Goal: Transaction & Acquisition: Purchase product/service

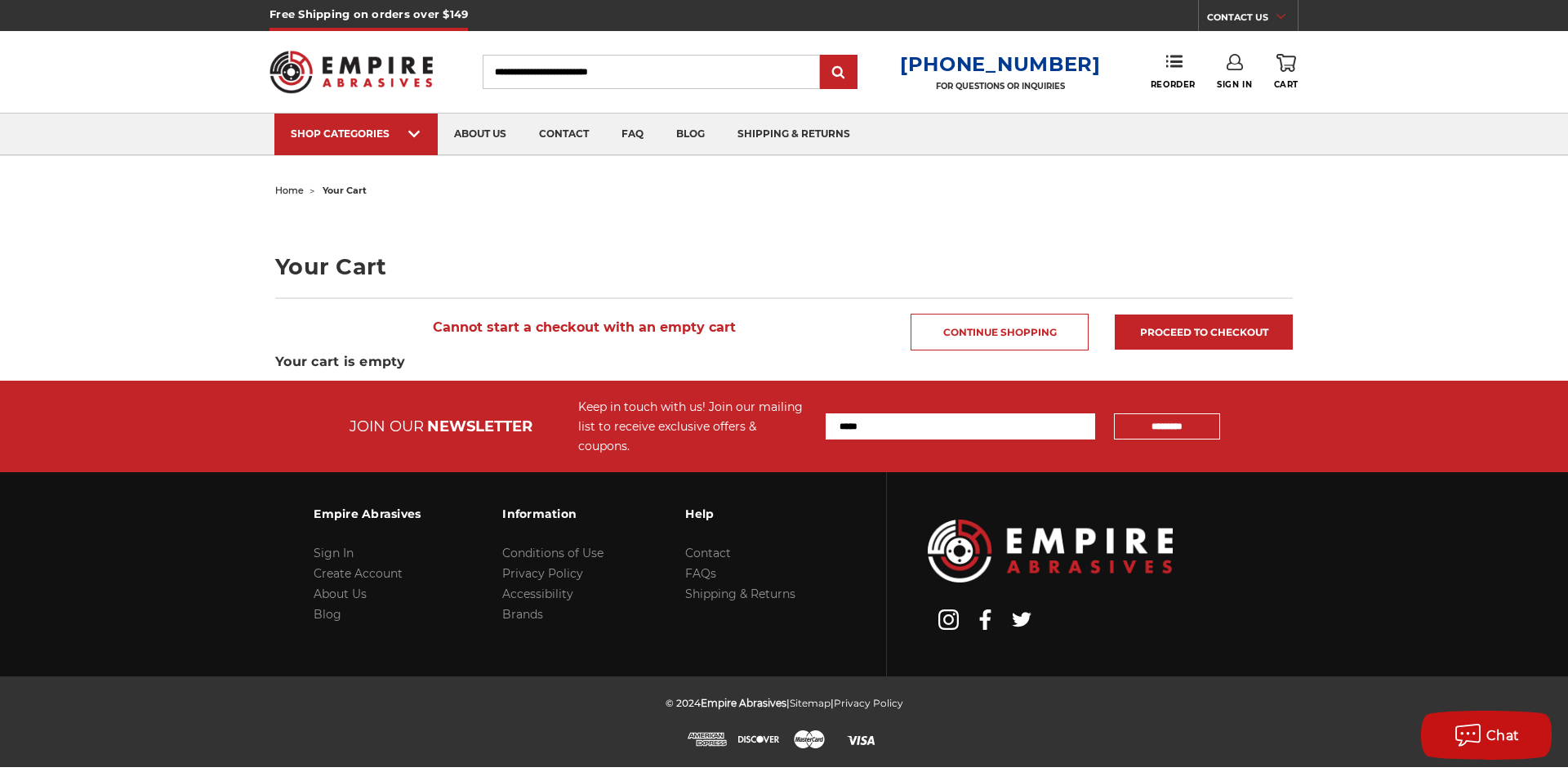
type input "**********"
click at [1233, 79] on link "Sign In" at bounding box center [1235, 72] width 35 height 36
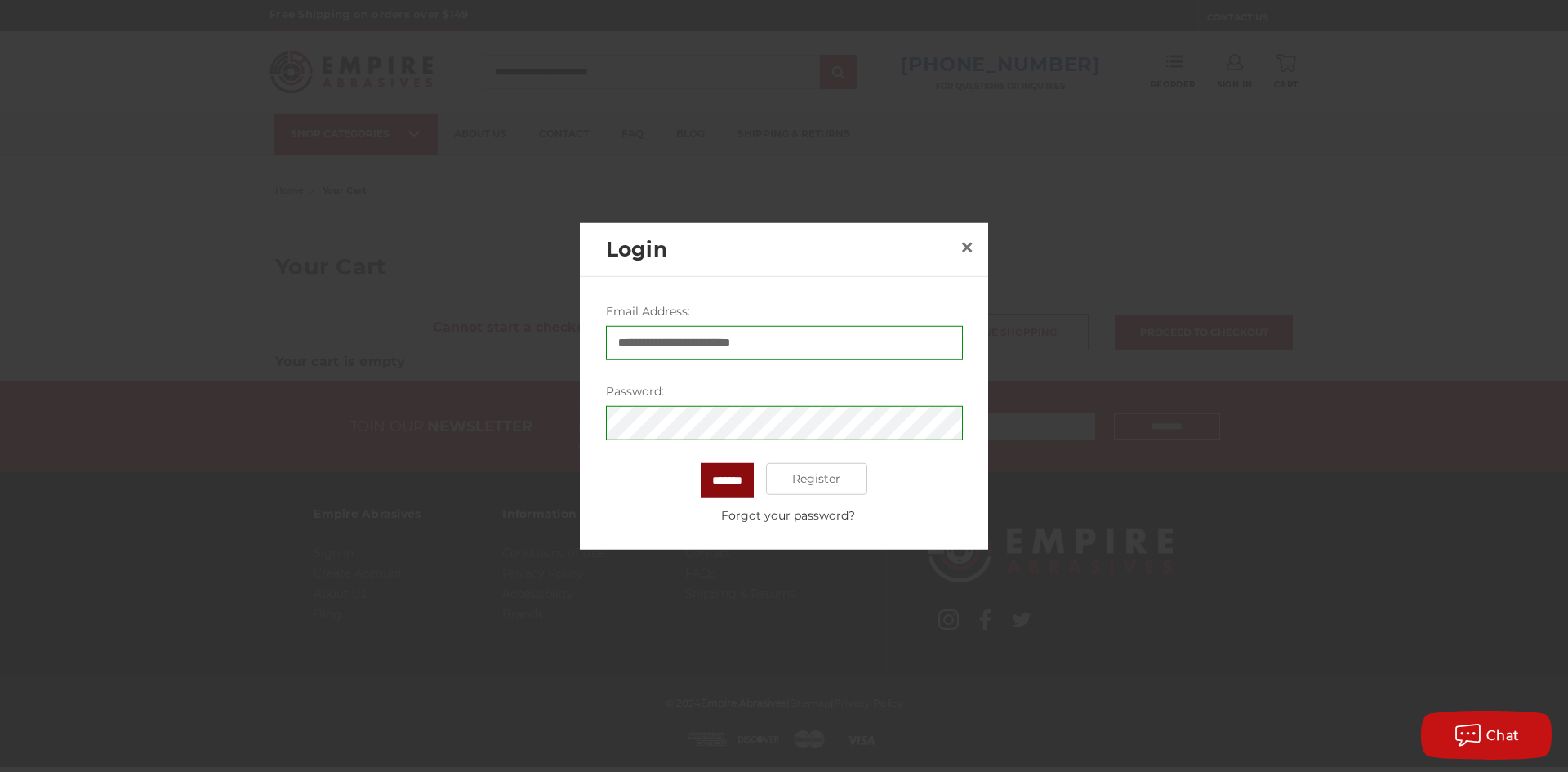
click at [731, 483] on input "*******" at bounding box center [727, 479] width 53 height 35
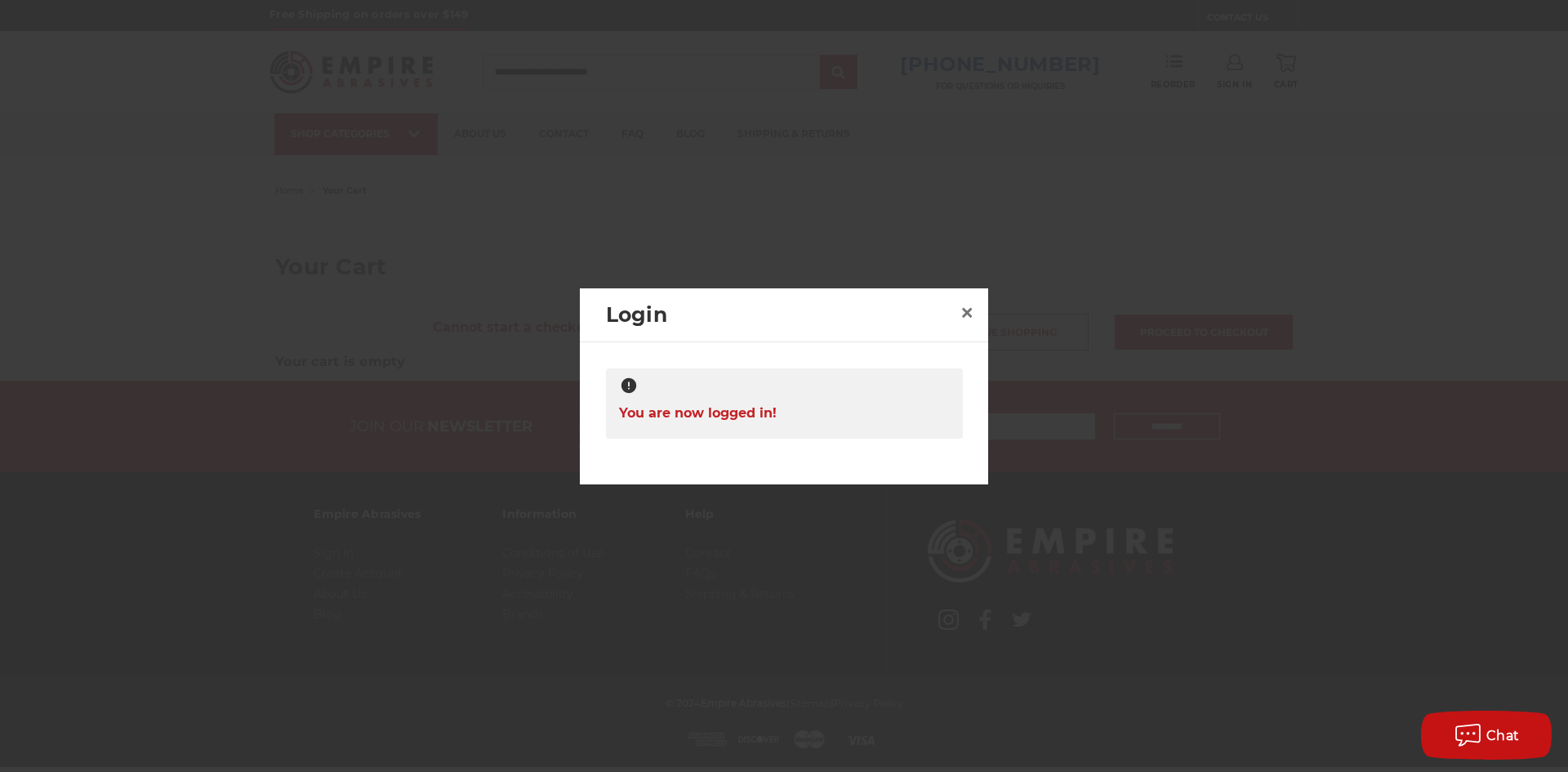
click at [1228, 244] on div at bounding box center [784, 386] width 1568 height 772
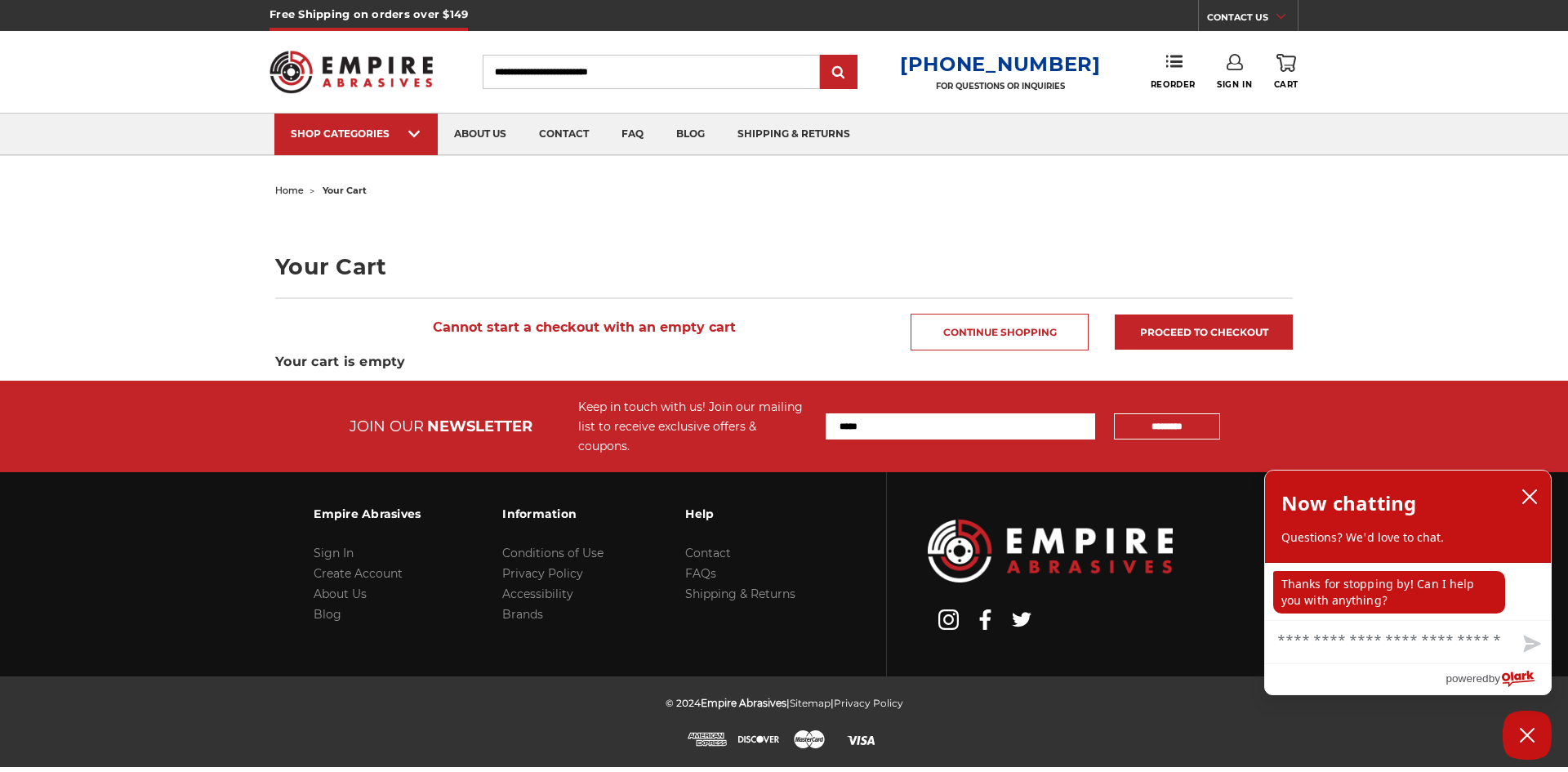
click at [552, 71] on input "Search" at bounding box center [651, 72] width 337 height 35
click at [1179, 80] on span "Reorder" at bounding box center [1173, 84] width 45 height 11
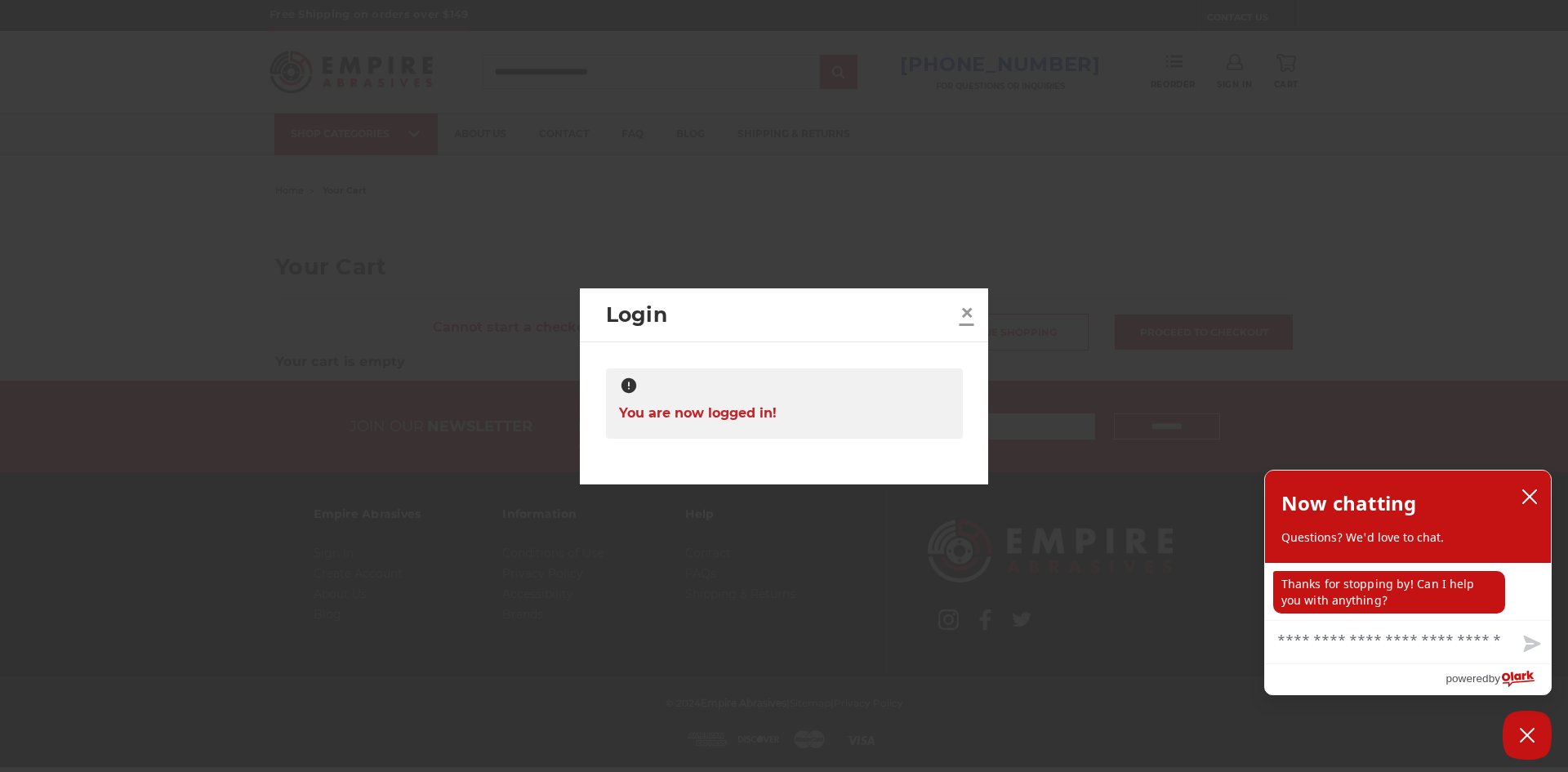
click at [969, 312] on span "×" at bounding box center [966, 313] width 14 height 32
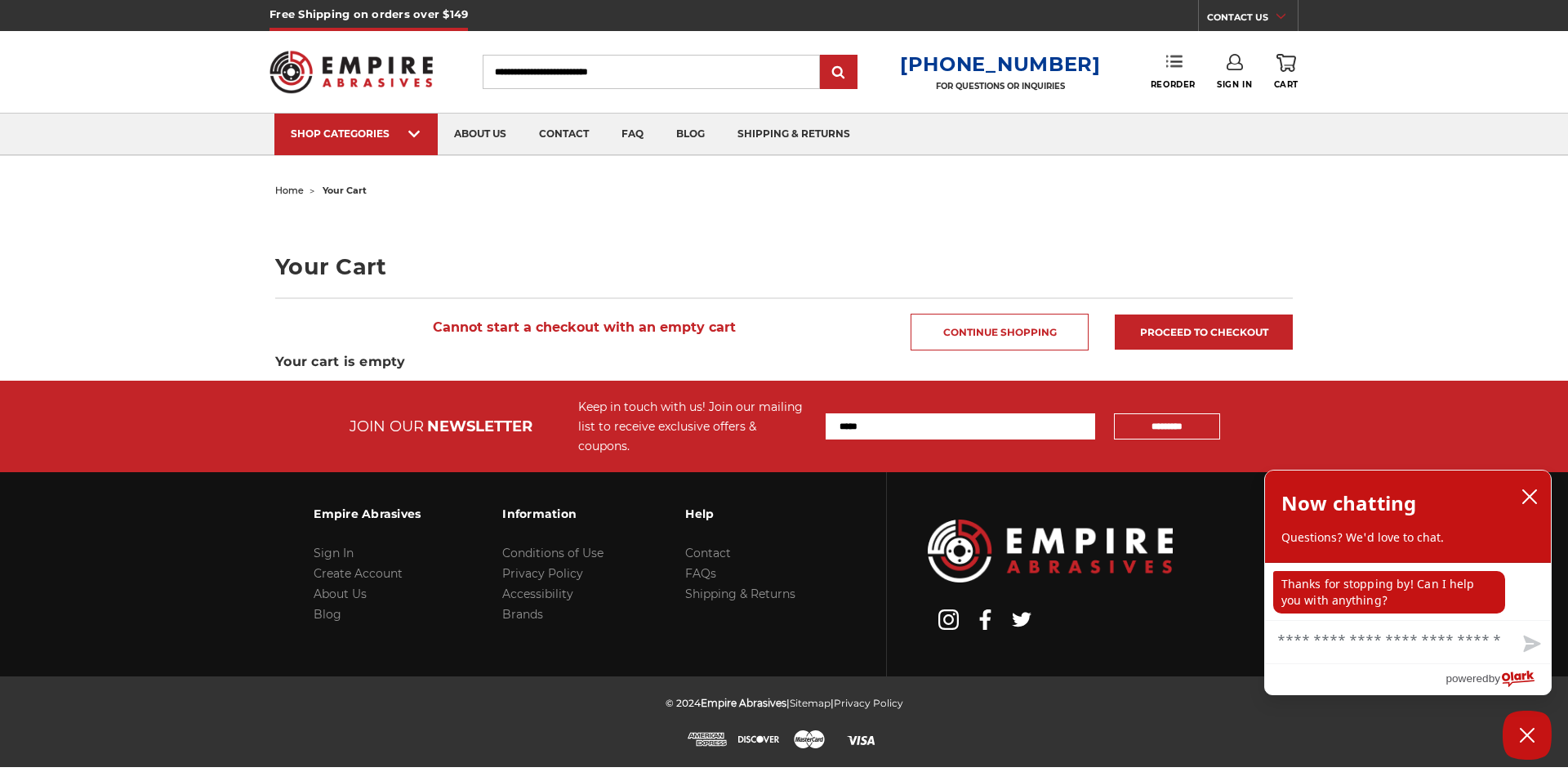
click at [1179, 60] on icon at bounding box center [1174, 61] width 16 height 16
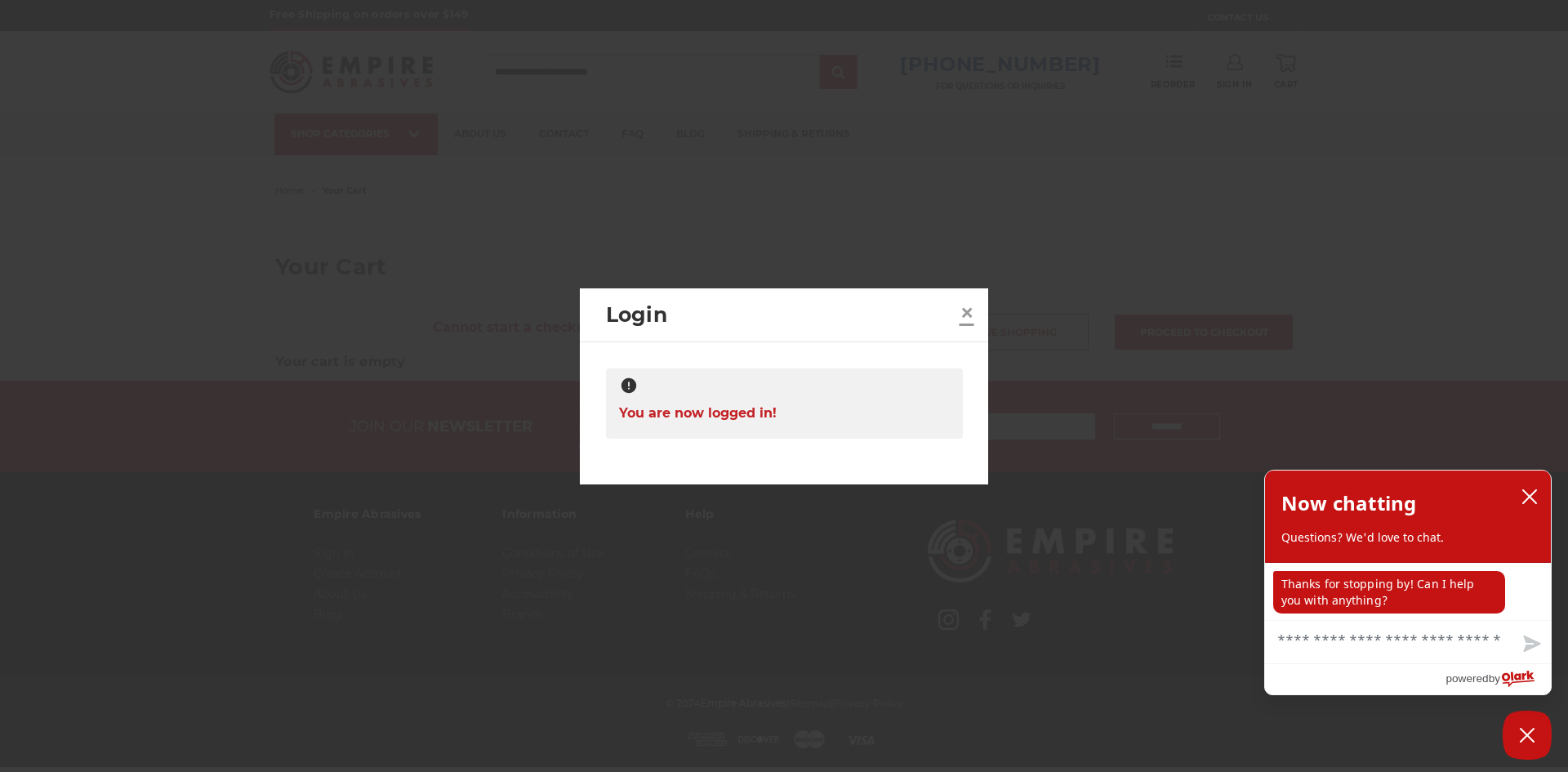
click at [960, 308] on span "×" at bounding box center [966, 313] width 14 height 32
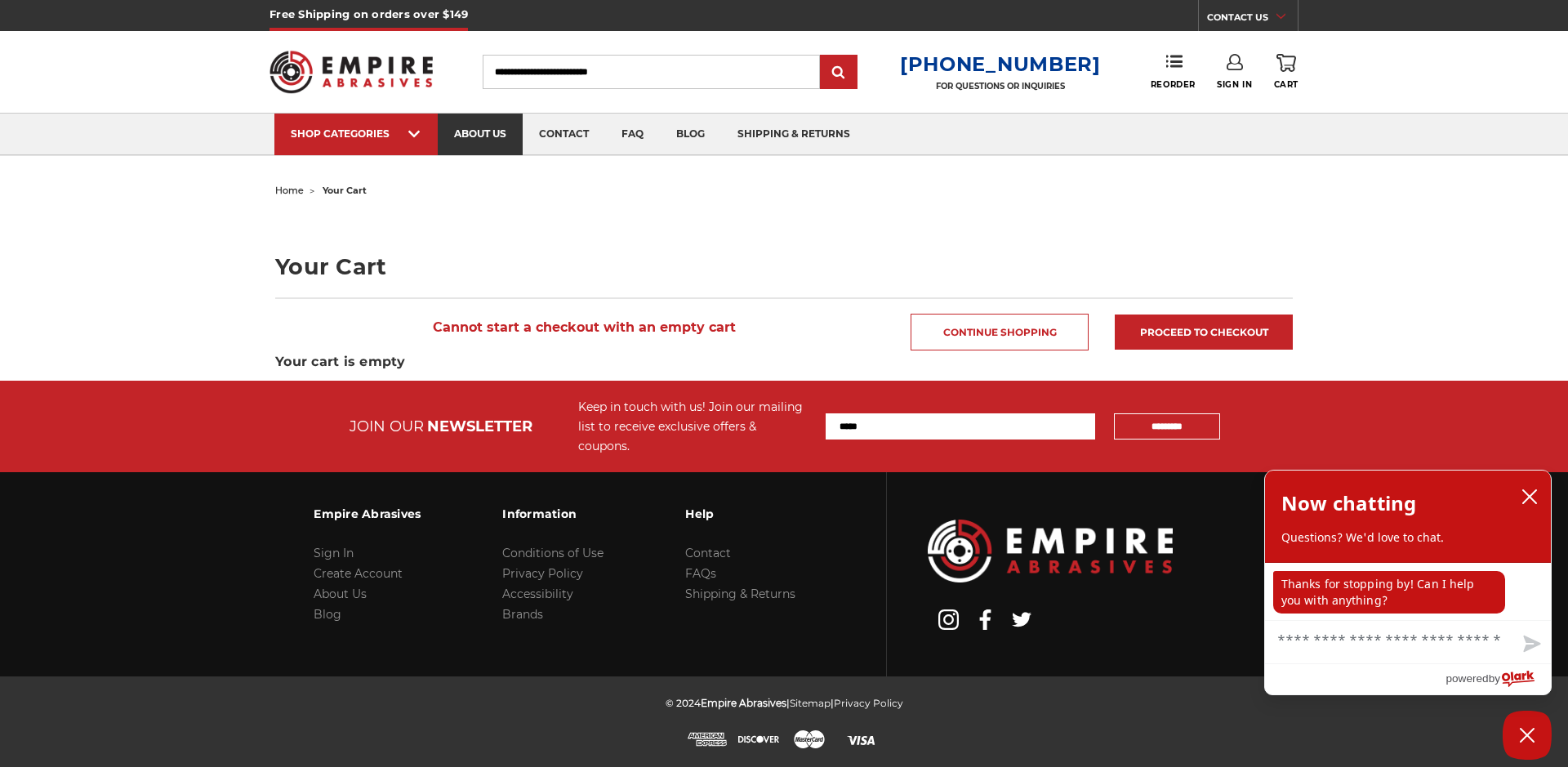
click at [502, 133] on link "about us" at bounding box center [480, 133] width 85 height 41
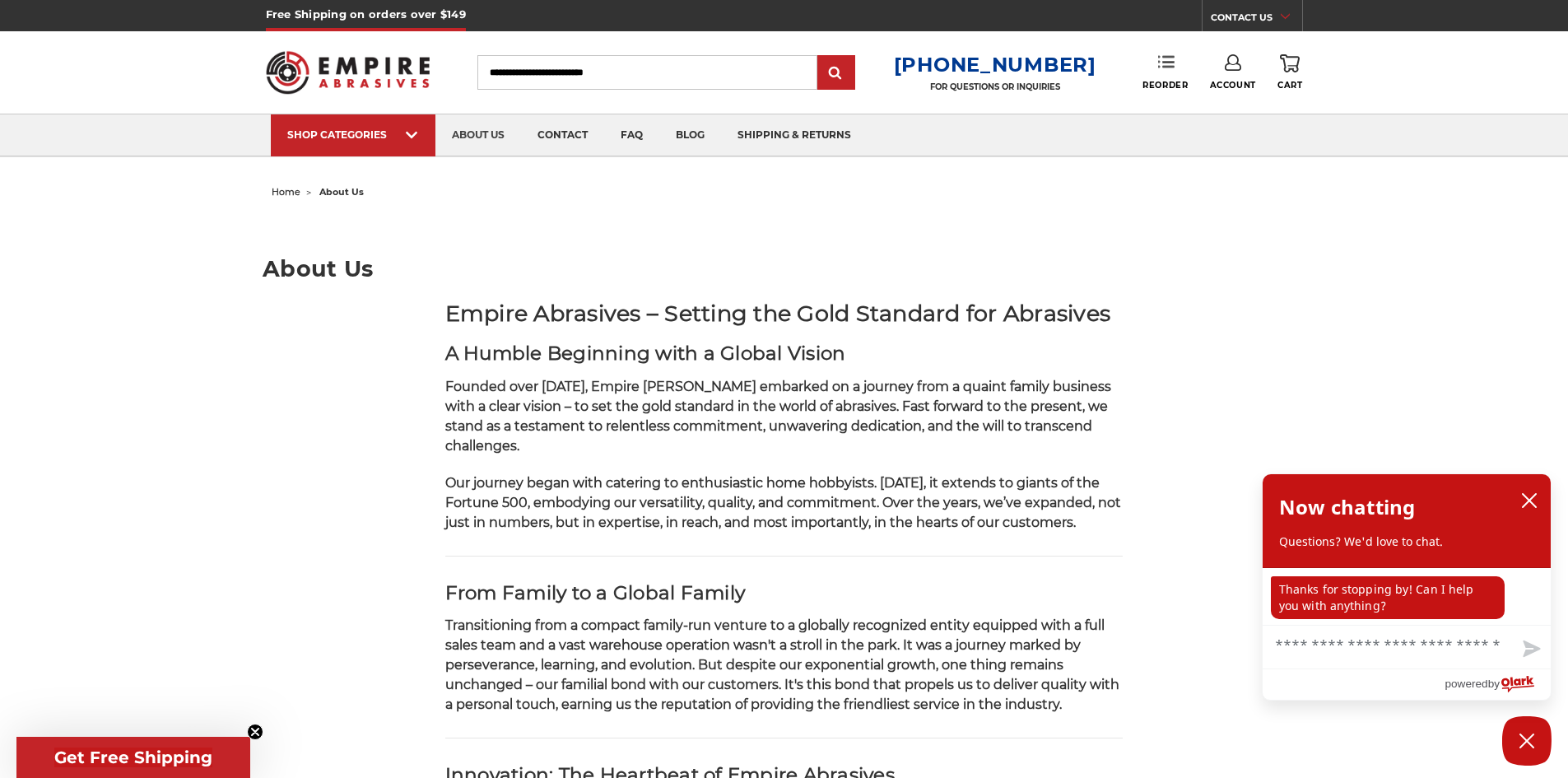
click at [1155, 68] on link "Reorder" at bounding box center [1165, 72] width 45 height 36
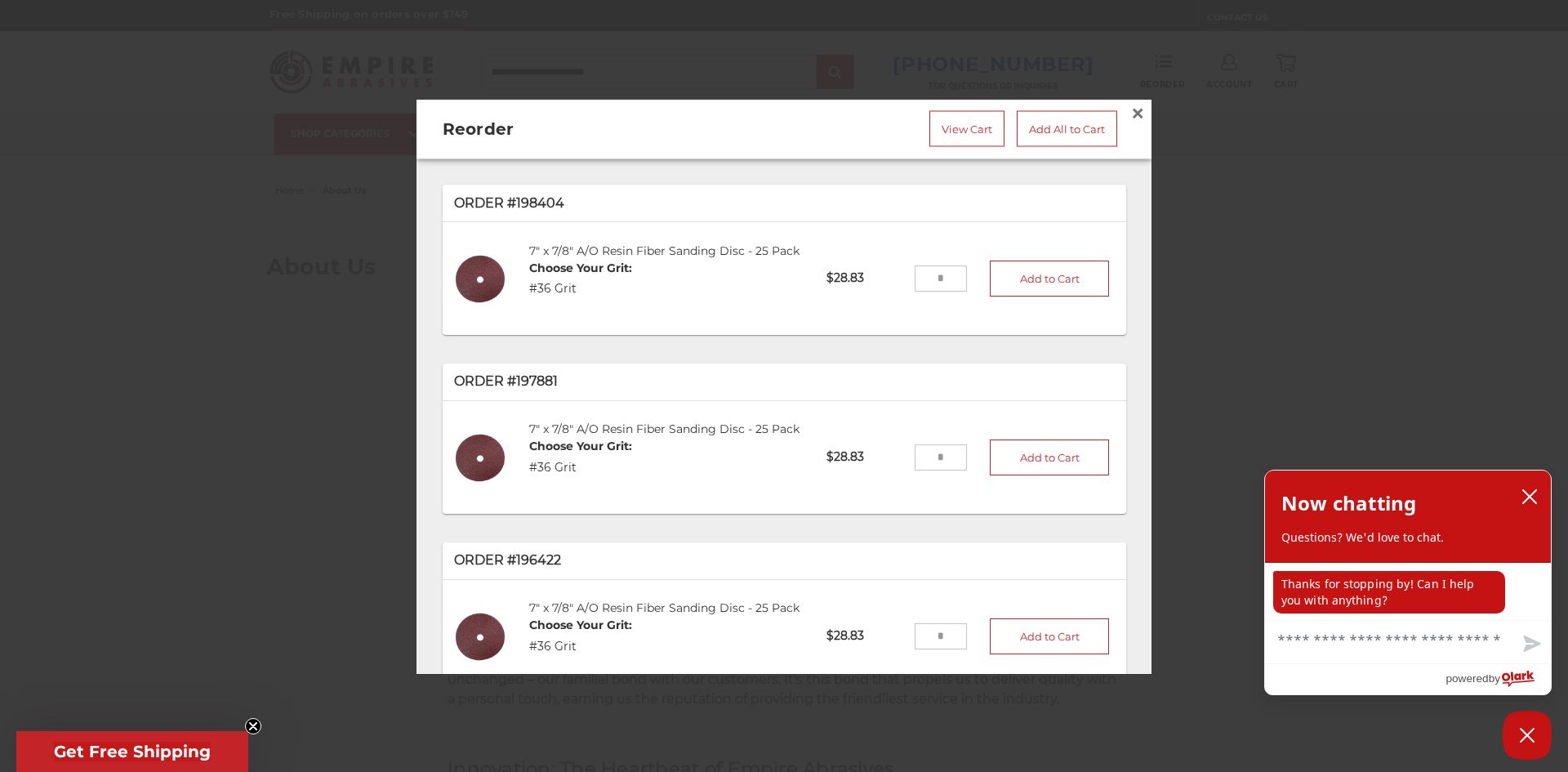
click at [943, 280] on input "tel" at bounding box center [941, 278] width 53 height 26
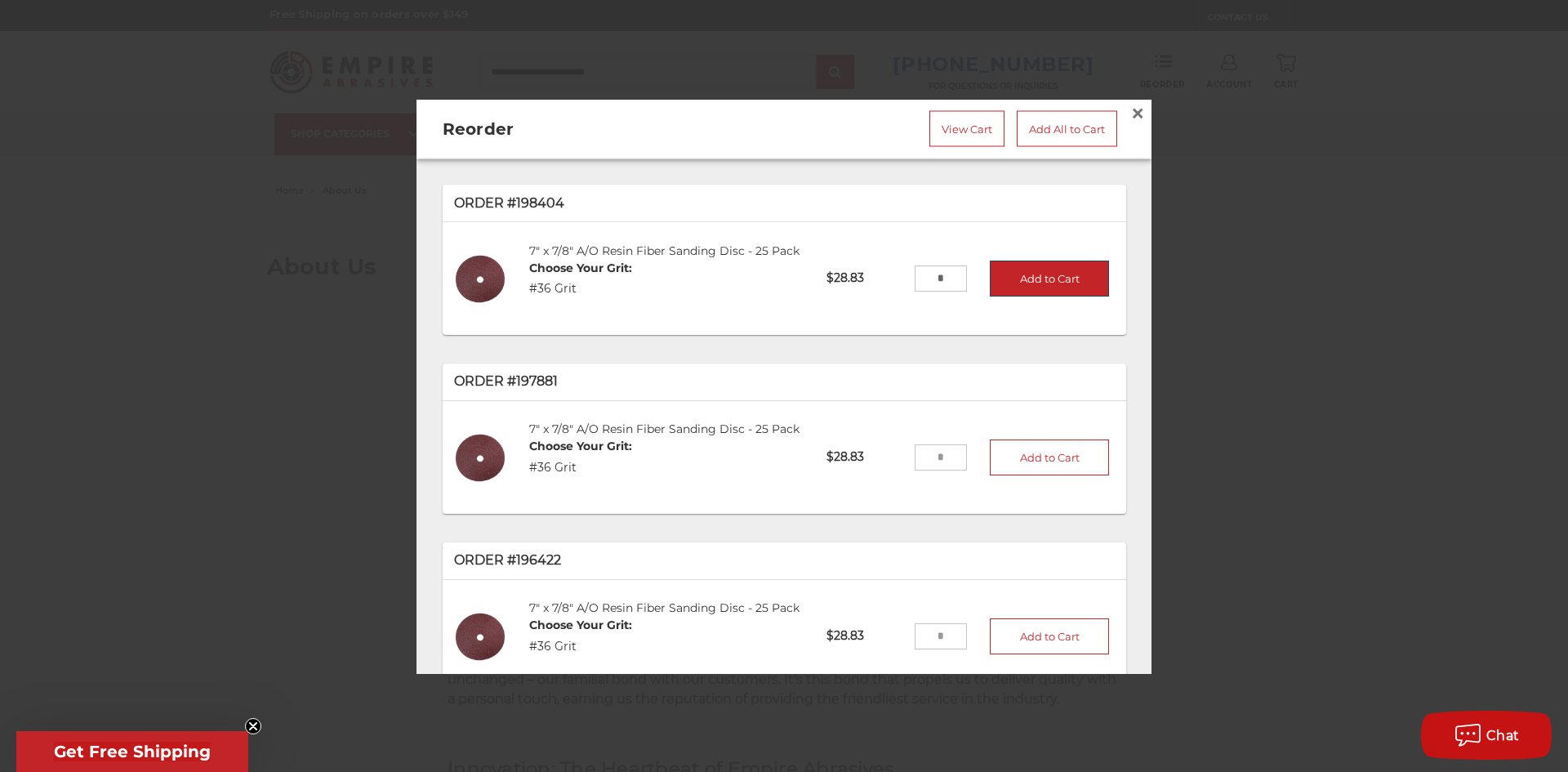
type input "*"
click at [1051, 293] on button "Add to Cart" at bounding box center [1049, 277] width 119 height 36
click at [1317, 222] on div at bounding box center [784, 386] width 1568 height 772
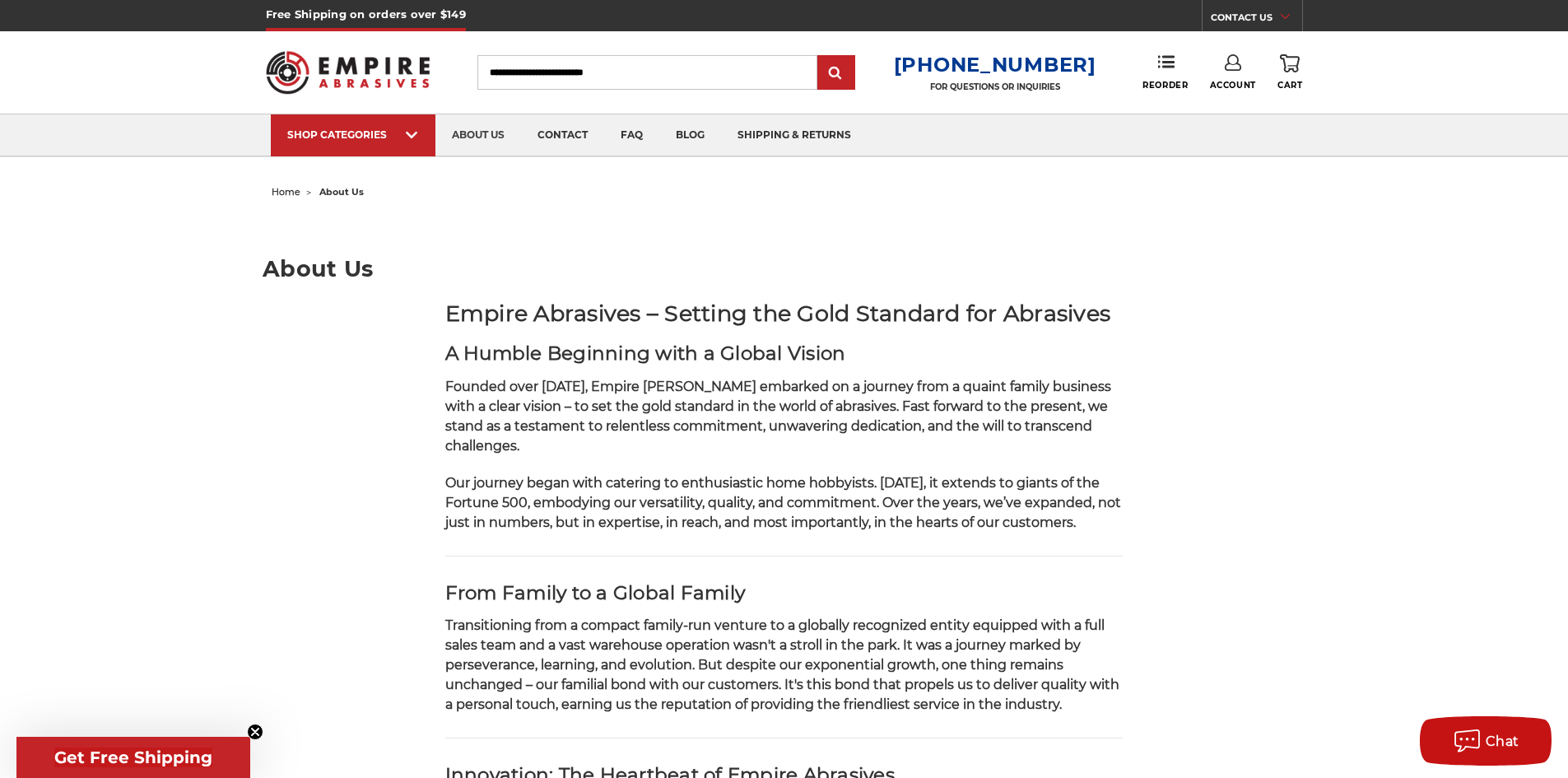
click at [1296, 73] on link "0 Cart" at bounding box center [1290, 72] width 25 height 37
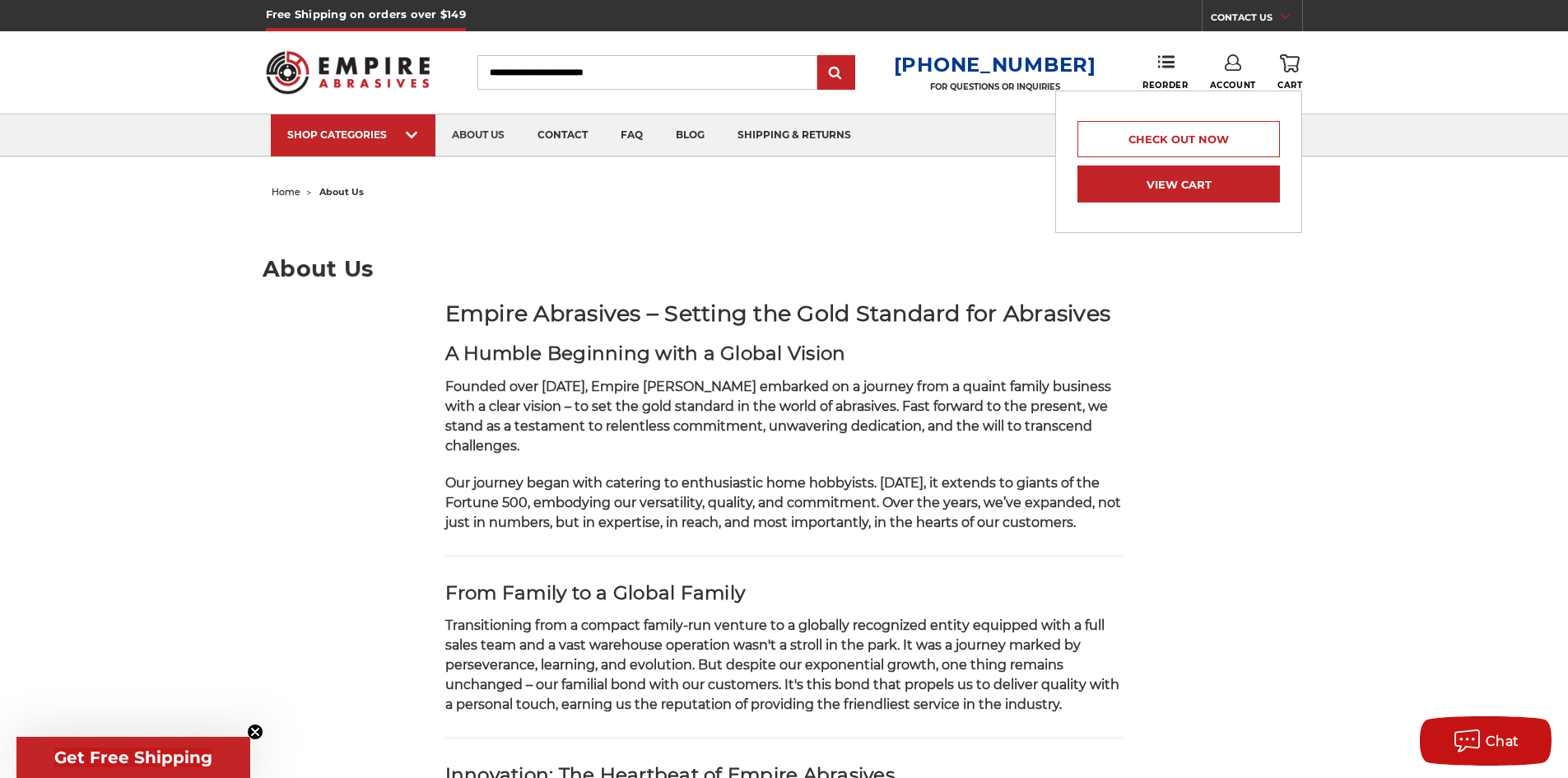
click at [1182, 189] on link "View Cart" at bounding box center [1179, 184] width 203 height 37
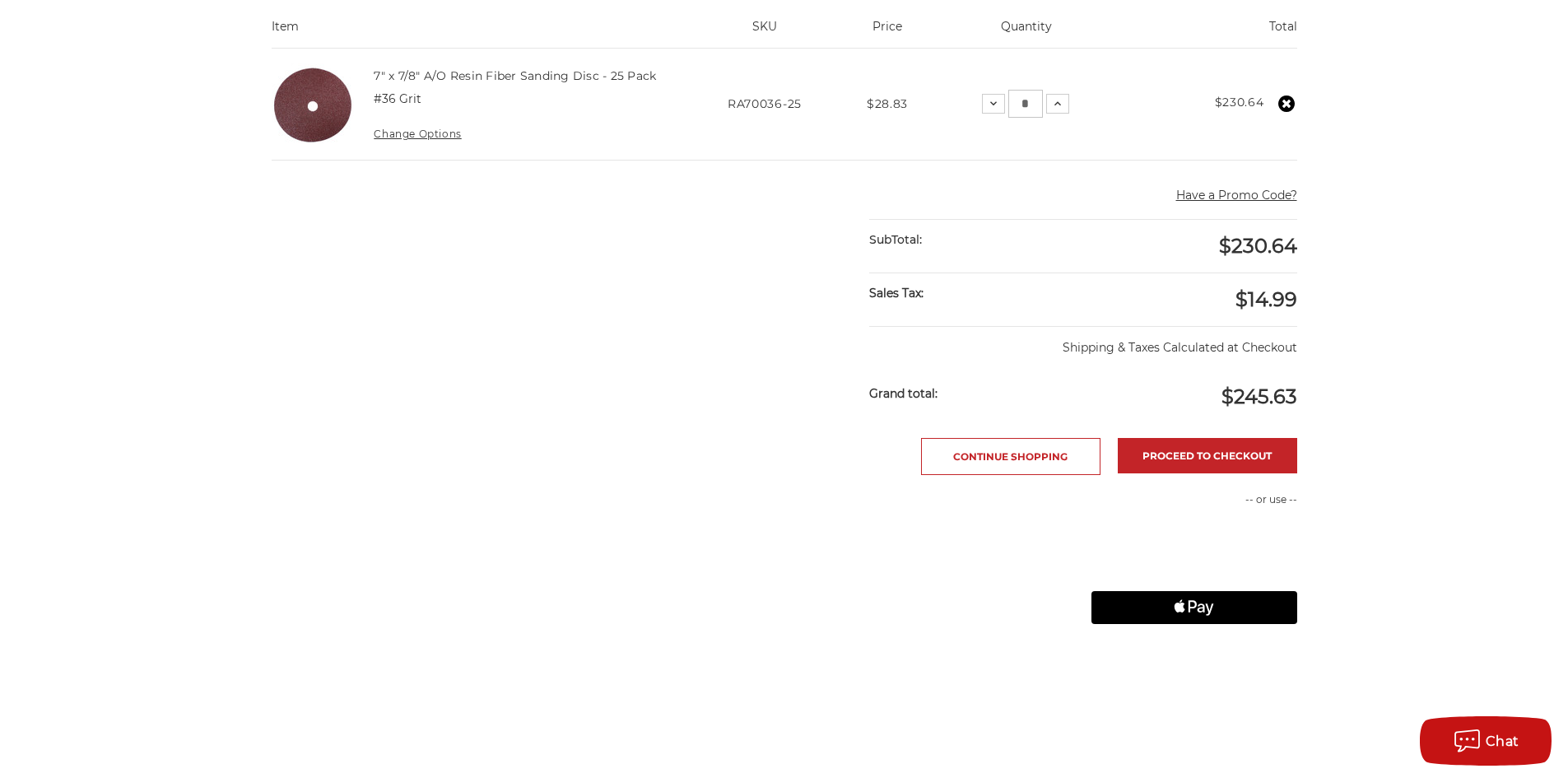
scroll to position [411, 0]
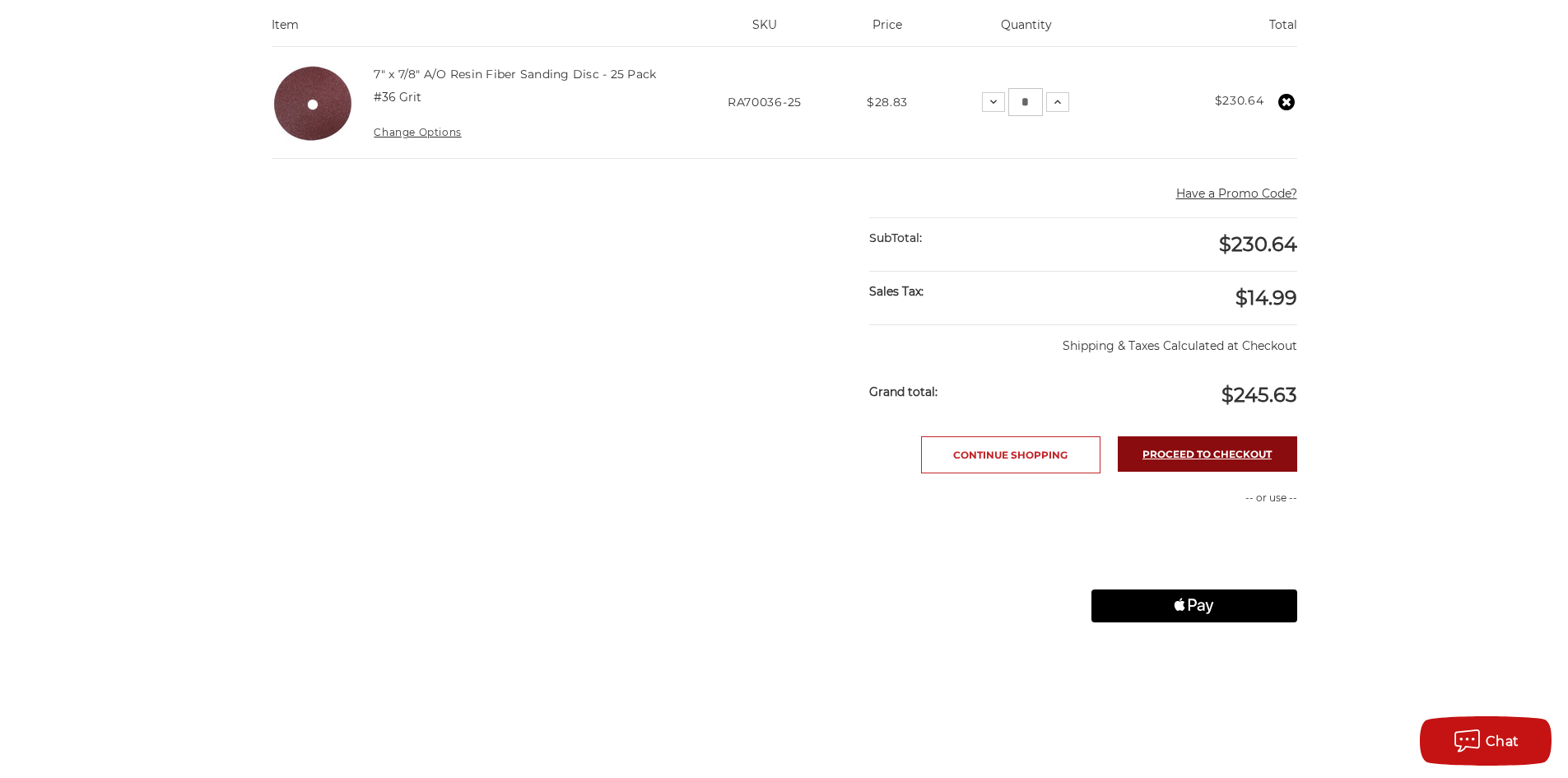
click at [1216, 454] on link "Proceed to checkout" at bounding box center [1207, 454] width 180 height 36
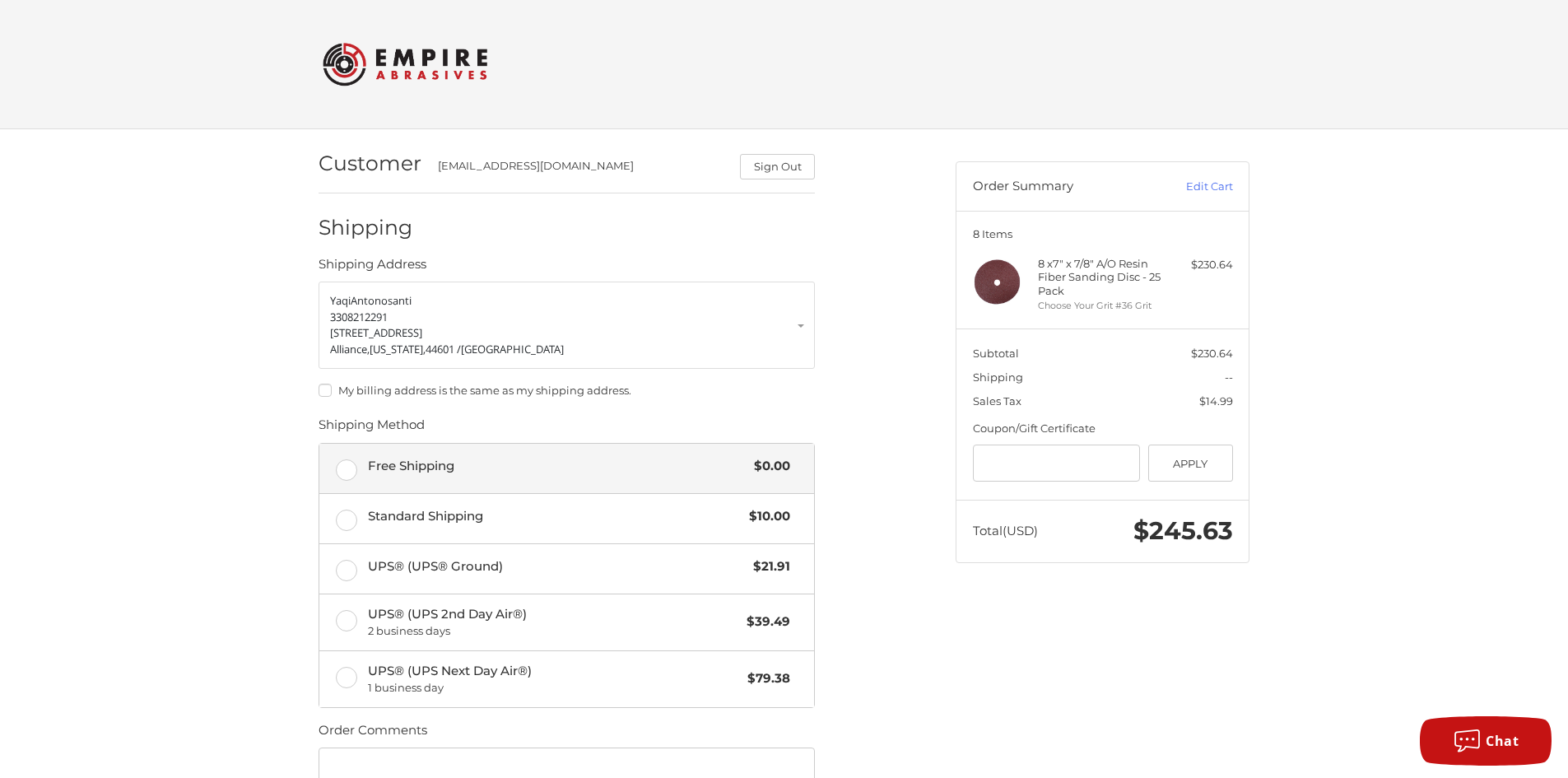
click at [340, 466] on label "Free Shipping $0.00" at bounding box center [566, 468] width 495 height 49
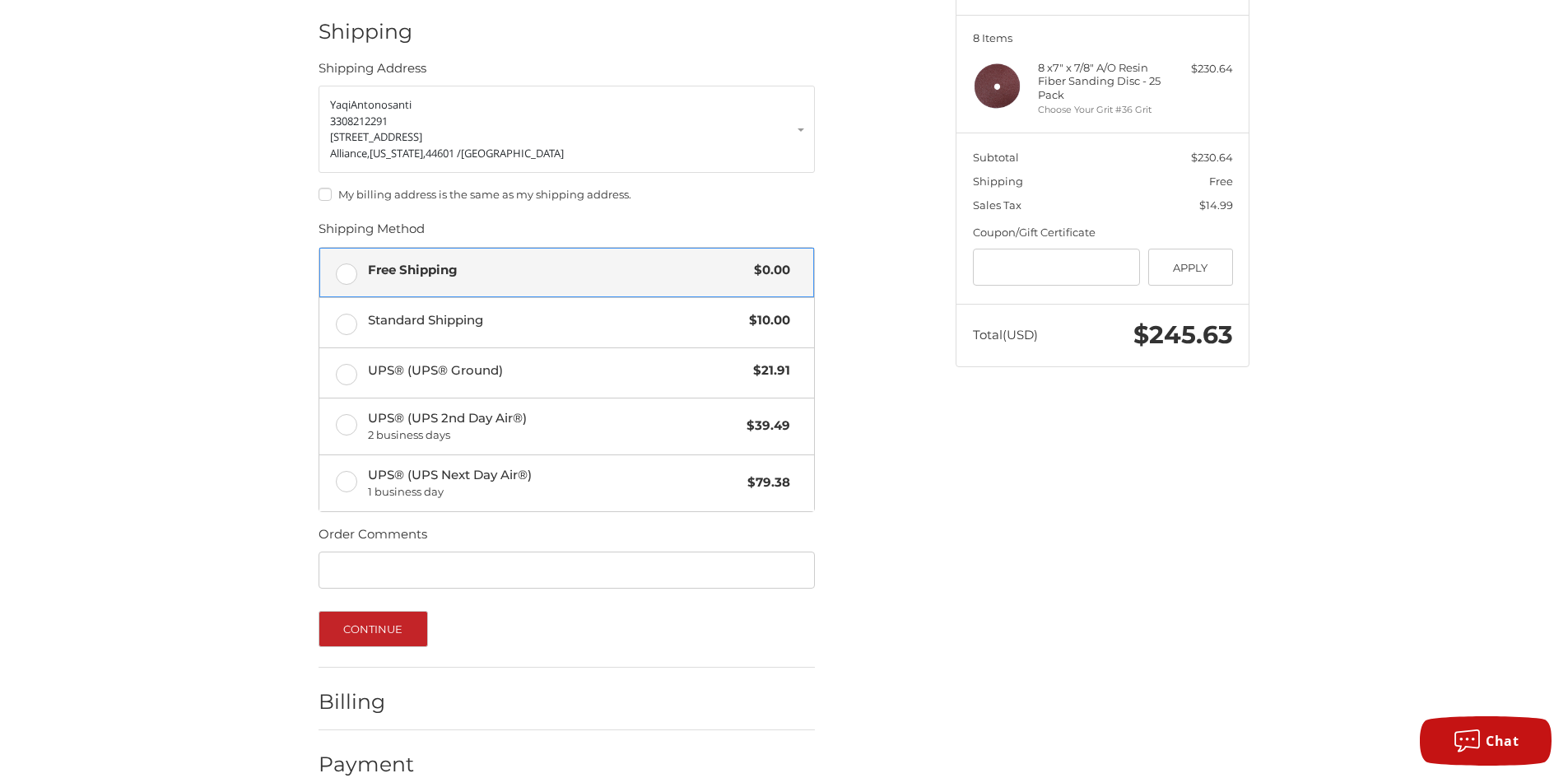
scroll to position [226, 0]
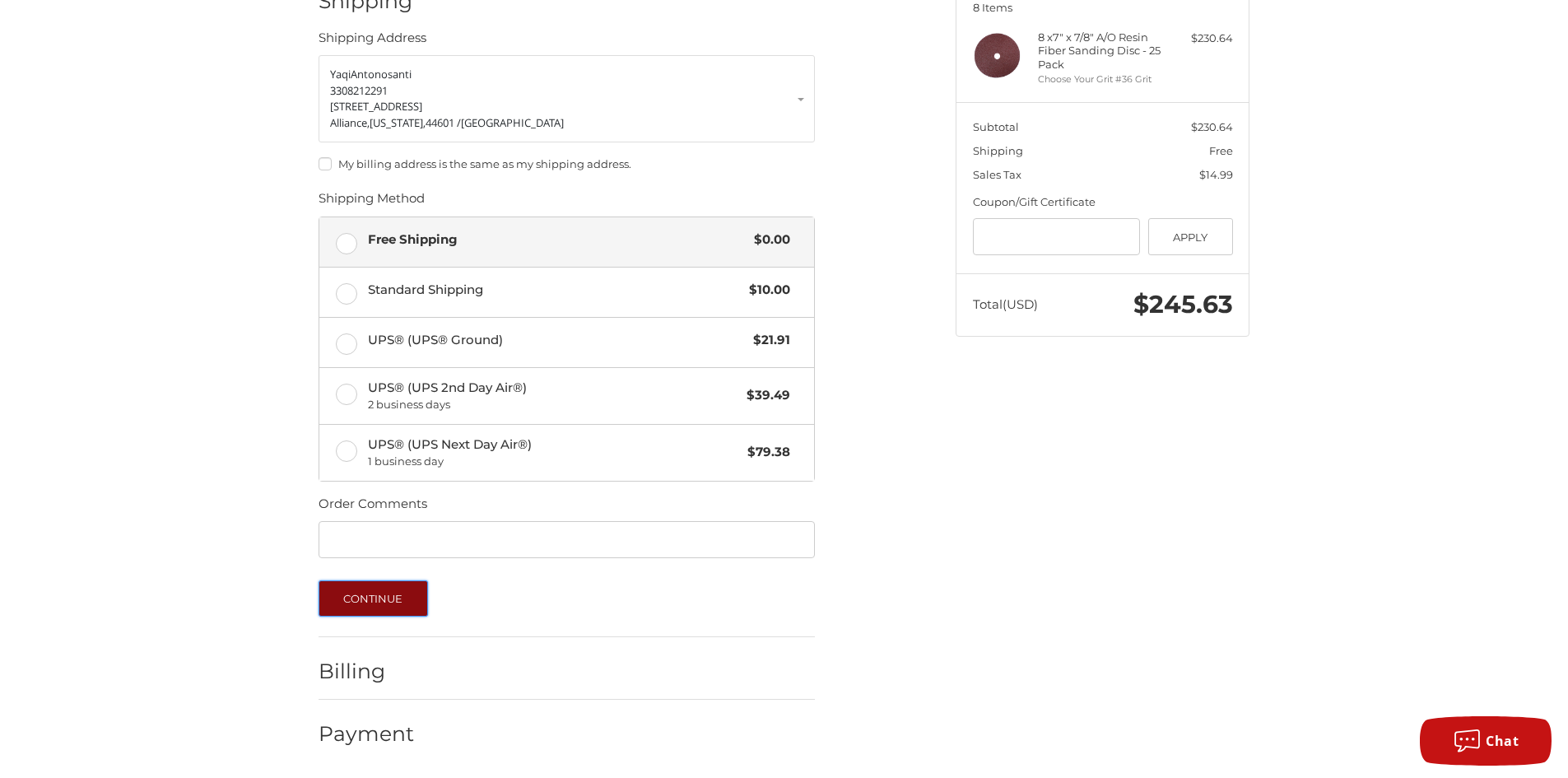
click at [367, 596] on button "Continue" at bounding box center [373, 598] width 110 height 37
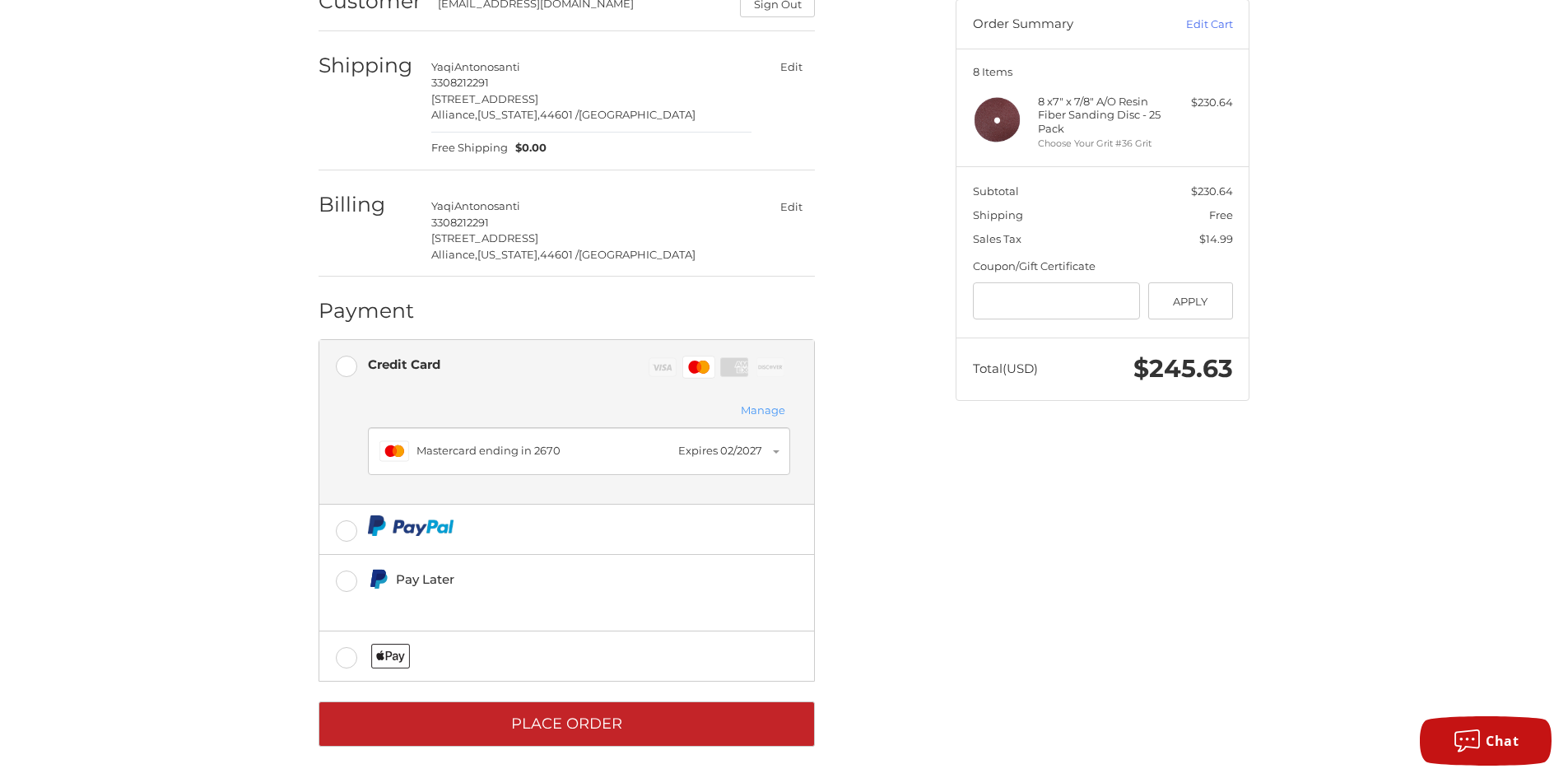
scroll to position [167, 0]
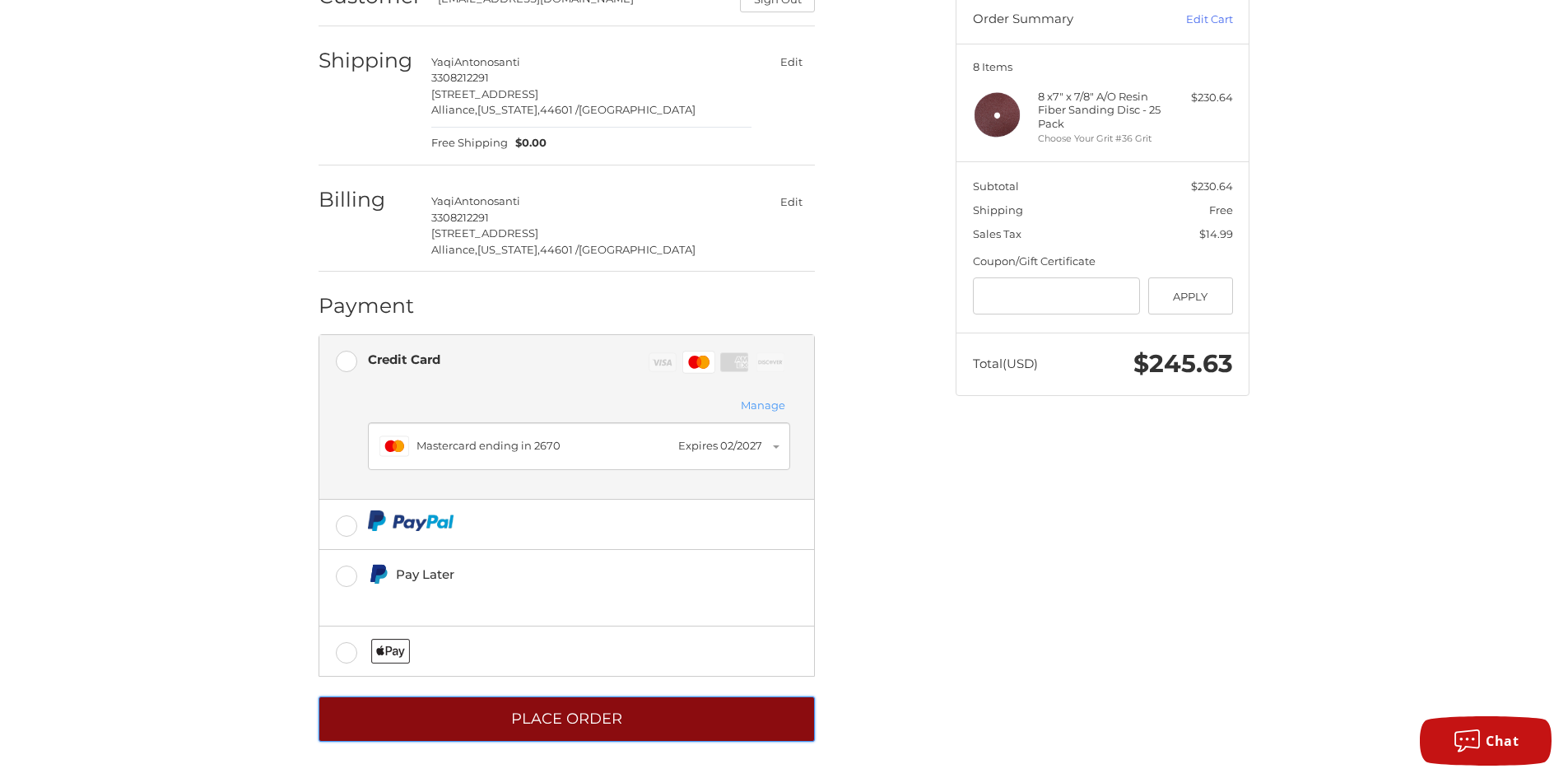
click at [700, 731] on button "Place Order" at bounding box center [566, 718] width 496 height 45
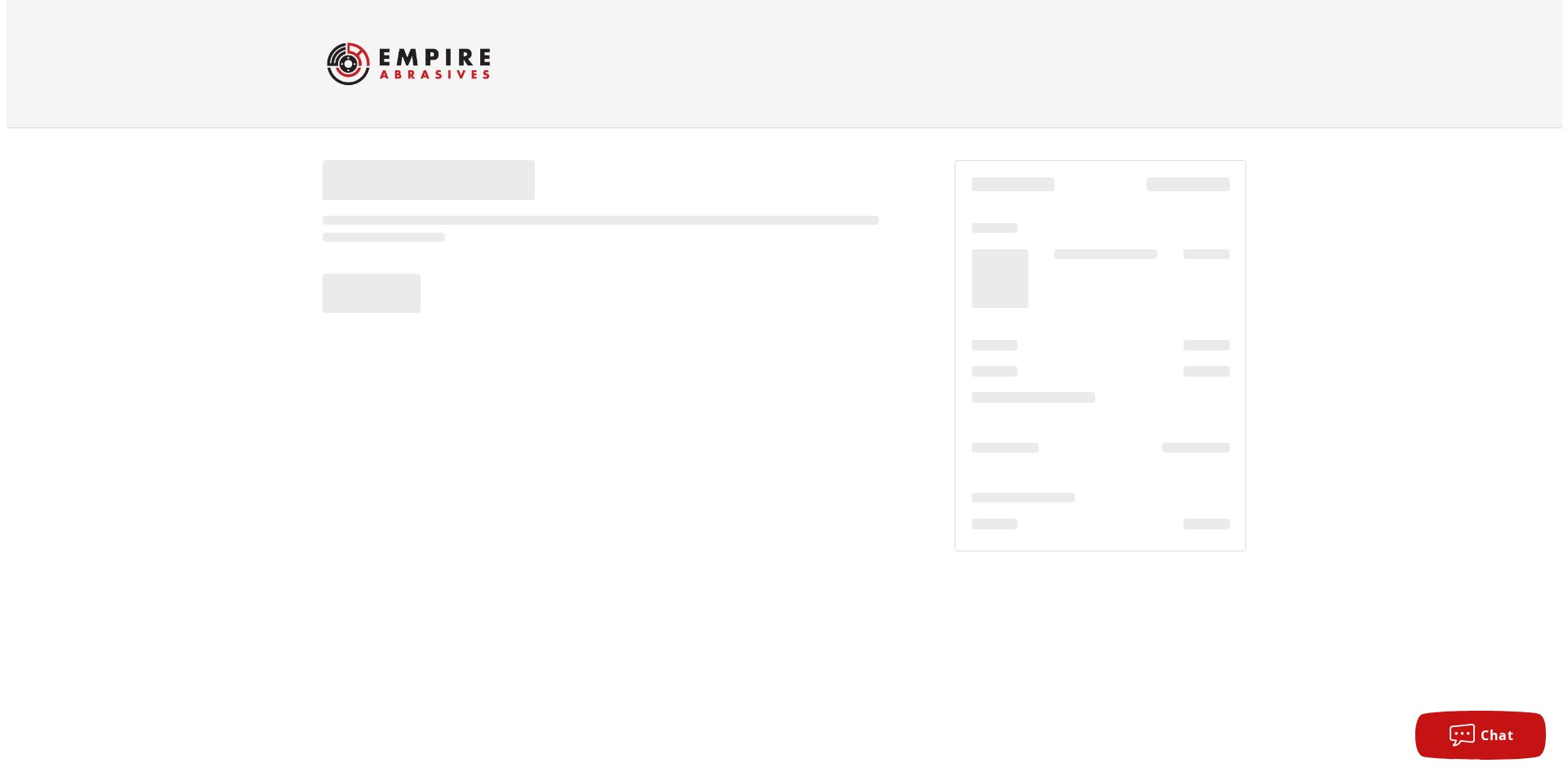
scroll to position [0, 0]
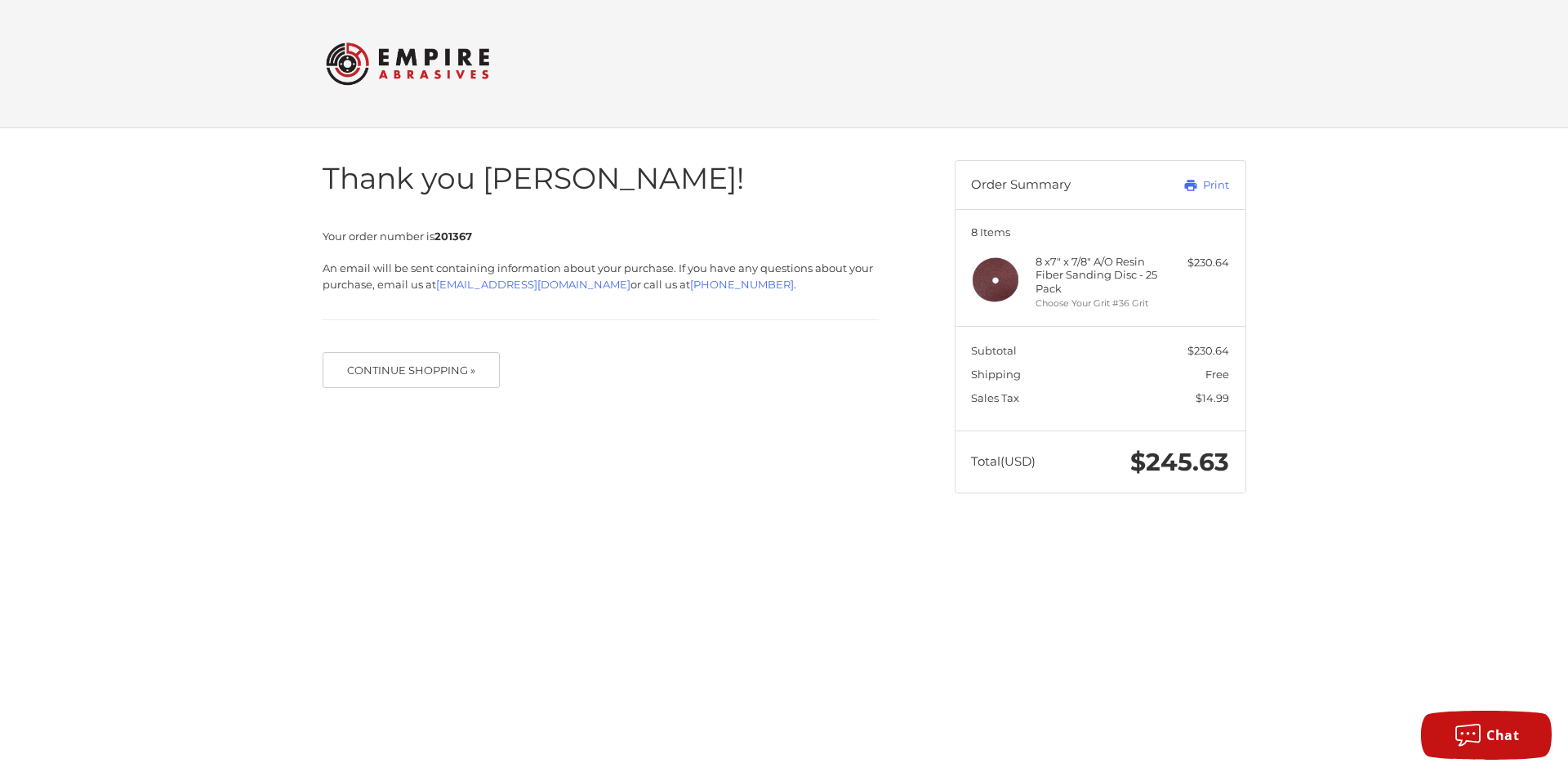
drag, startPoint x: 833, startPoint y: 502, endPoint x: 652, endPoint y: 470, distance: 183.8
click at [633, 470] on div "Thank you [PERSON_NAME]! Your order number is 201367 An email will be sent cont…" at bounding box center [784, 327] width 980 height 397
drag, startPoint x: 773, startPoint y: 434, endPoint x: 1215, endPoint y: 167, distance: 516.4
click at [1215, 167] on header "Order Summary Print" at bounding box center [1100, 184] width 290 height 48
drag, startPoint x: 1210, startPoint y: 178, endPoint x: 1214, endPoint y: 661, distance: 483.0
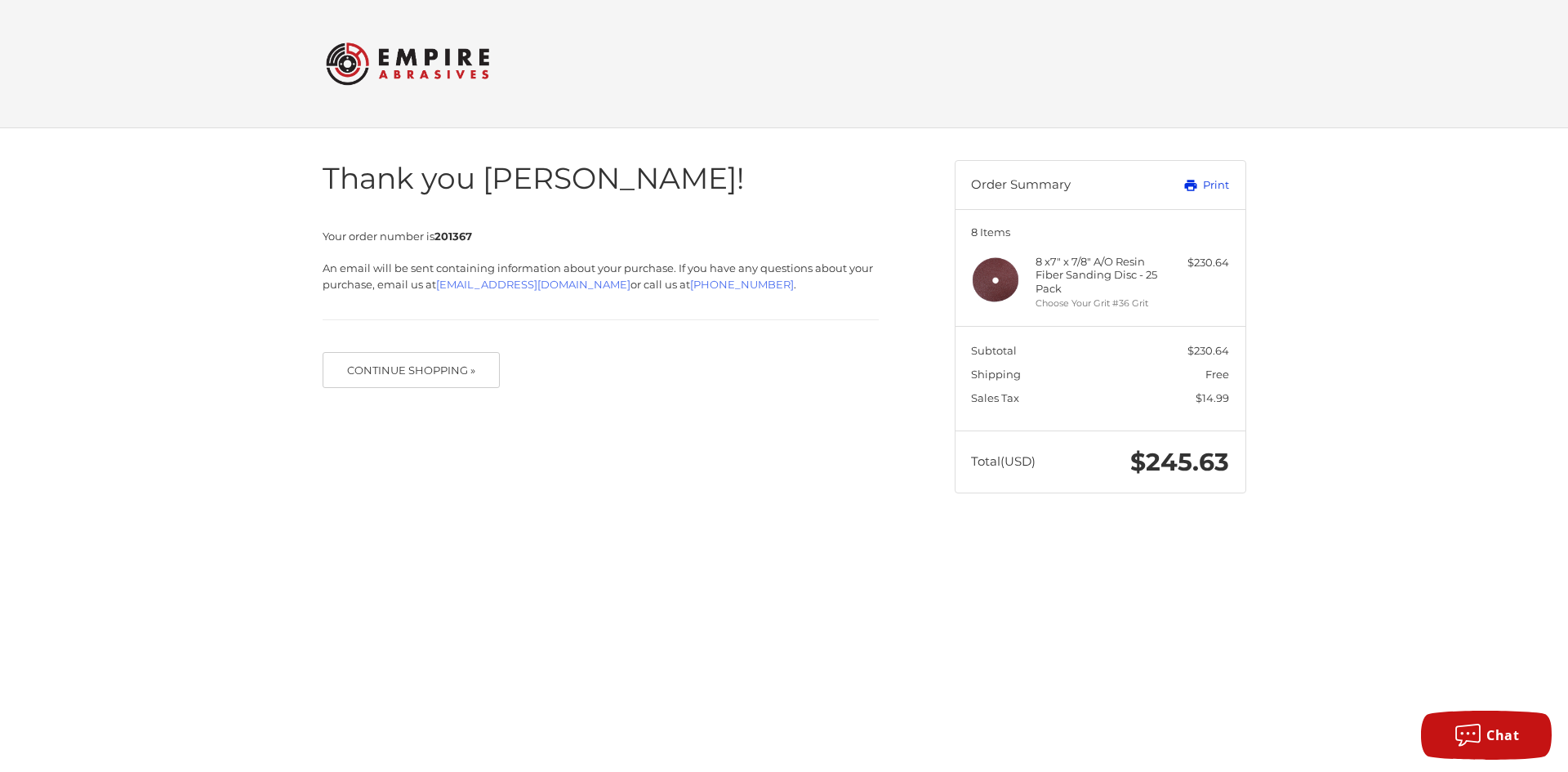
click at [1210, 177] on link "Print" at bounding box center [1189, 185] width 81 height 16
